Goal: Transaction & Acquisition: Purchase product/service

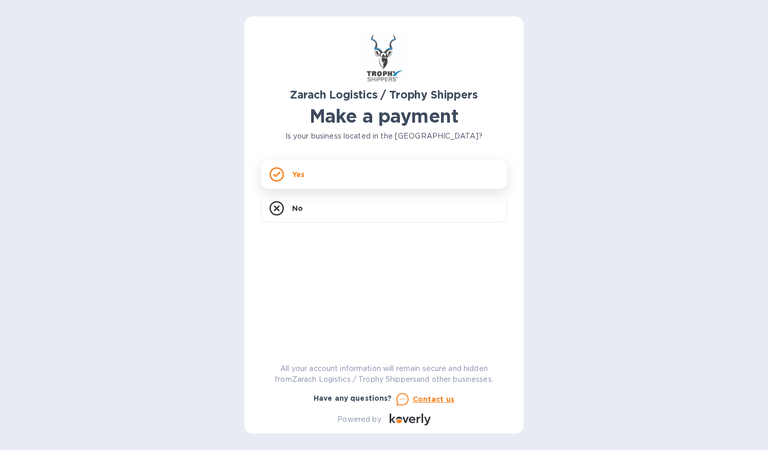
click at [302, 183] on div "Yes" at bounding box center [384, 174] width 246 height 29
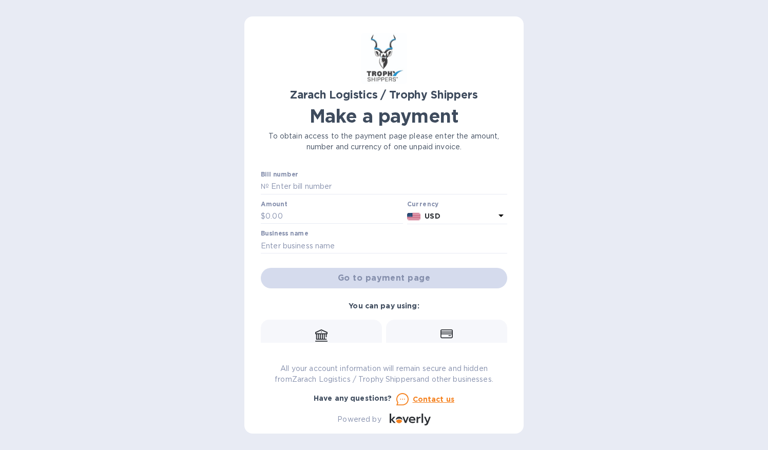
click at [302, 183] on input "text" at bounding box center [388, 186] width 238 height 15
click at [277, 188] on input "text" at bounding box center [388, 186] width 238 height 15
type input "B00163137/P"
click at [275, 214] on input "text" at bounding box center [334, 216] width 138 height 15
type input "490.00"
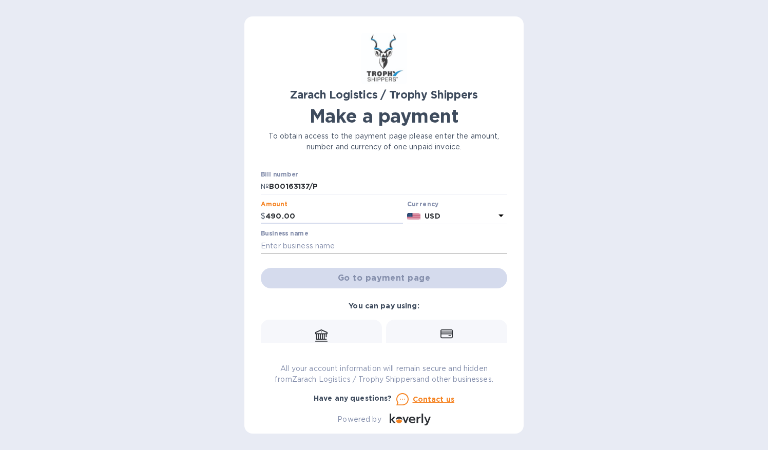
click at [305, 247] on input "text" at bounding box center [384, 245] width 246 height 15
type input "Unicity Chemical"
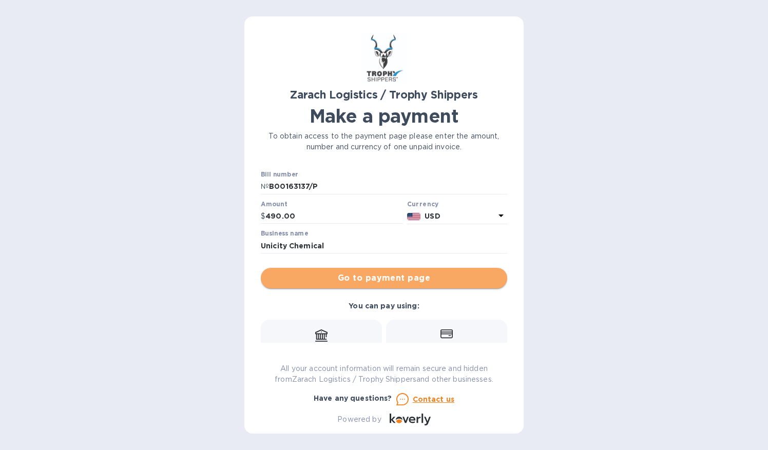
click at [388, 272] on span "Go to payment page" at bounding box center [384, 278] width 230 height 12
